Goal: Information Seeking & Learning: Learn about a topic

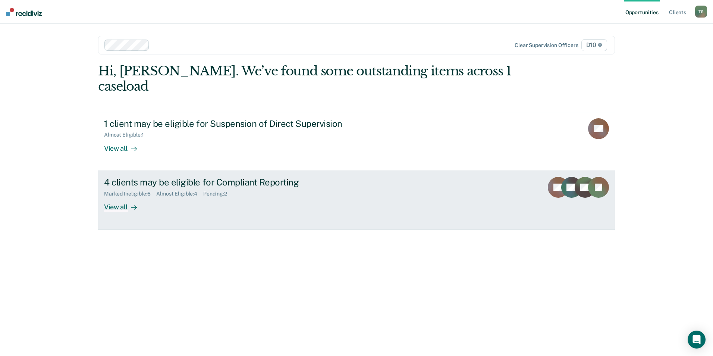
click at [116, 197] on div "View all" at bounding box center [125, 204] width 42 height 15
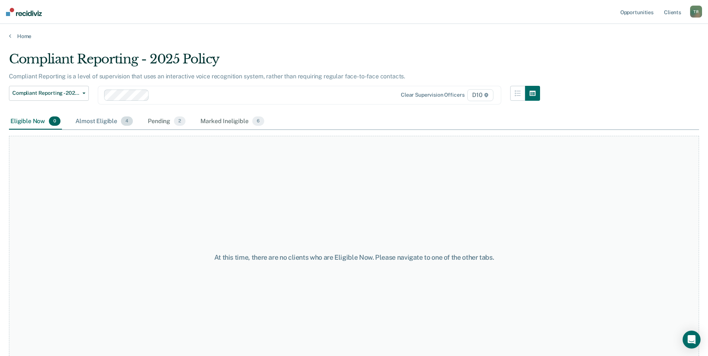
click at [103, 123] on div "Almost Eligible 4" at bounding box center [104, 121] width 60 height 16
